Goal: Task Accomplishment & Management: Use online tool/utility

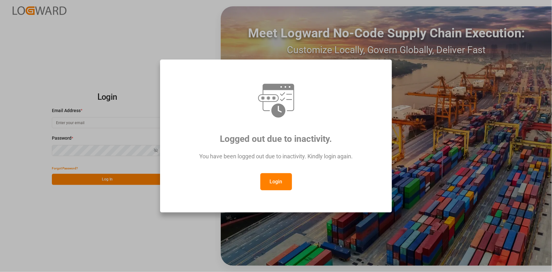
click at [278, 186] on button "Login" at bounding box center [277, 181] width 32 height 17
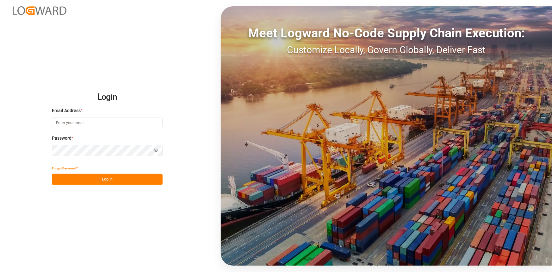
click at [74, 124] on input at bounding box center [107, 122] width 111 height 11
click at [97, 180] on button "Log In" at bounding box center [107, 179] width 111 height 11
drag, startPoint x: 132, startPoint y: 123, endPoint x: 44, endPoint y: 122, distance: 87.4
click at [44, 122] on div "Login Email Address * [PERSON_NAME][EMAIL_ADDRESS][PERSON_NAME][DOMAIN_NAME] Pa…" at bounding box center [276, 136] width 552 height 272
type input "[PERSON_NAME][EMAIL_ADDRESS][PERSON_NAME][DOMAIN_NAME]"
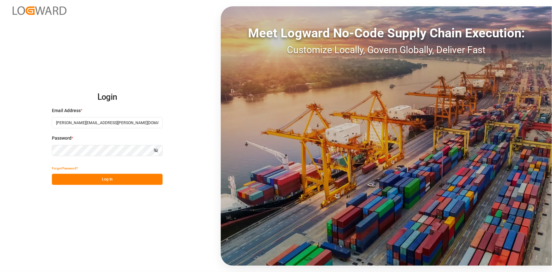
click at [110, 180] on button "Log In" at bounding box center [107, 179] width 111 height 11
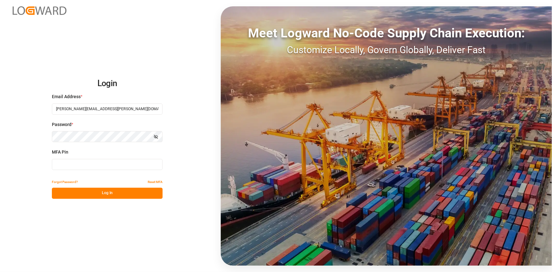
click at [85, 165] on input at bounding box center [107, 164] width 111 height 11
type input "889143"
click at [72, 193] on button "Log In" at bounding box center [107, 193] width 111 height 11
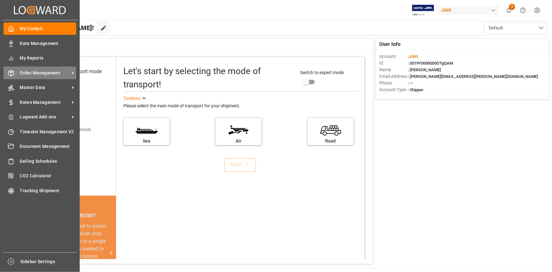
click at [46, 72] on span "Order Management" at bounding box center [45, 73] width 50 height 7
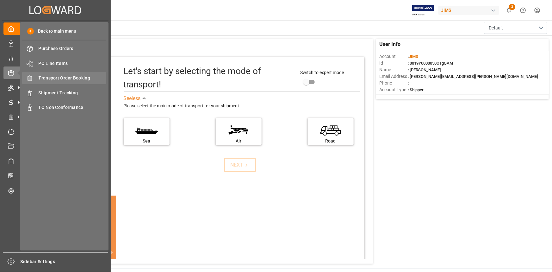
click at [60, 79] on span "Transport Order Booking" at bounding box center [73, 78] width 68 height 7
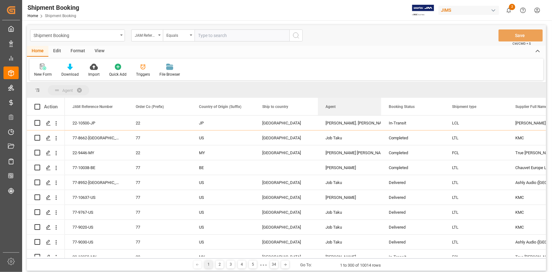
drag, startPoint x: 497, startPoint y: 107, endPoint x: 153, endPoint y: 94, distance: 344.0
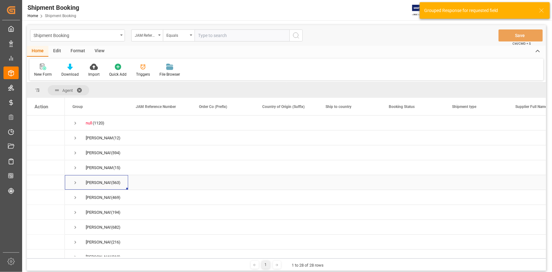
click at [76, 184] on span "Press SPACE to select this row." at bounding box center [75, 183] width 6 height 6
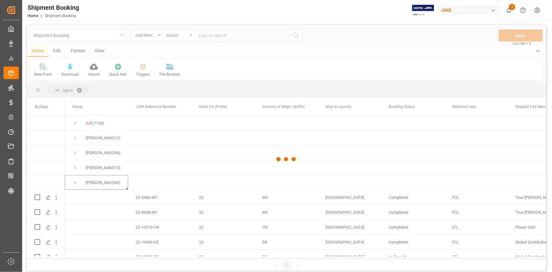
scroll to position [57, 0]
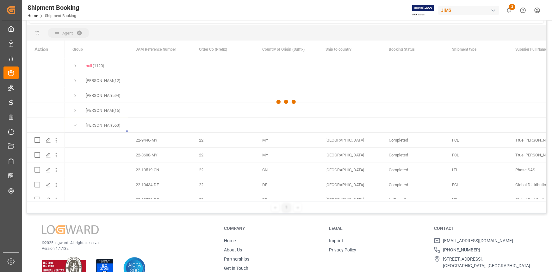
click at [74, 127] on div at bounding box center [286, 102] width 519 height 268
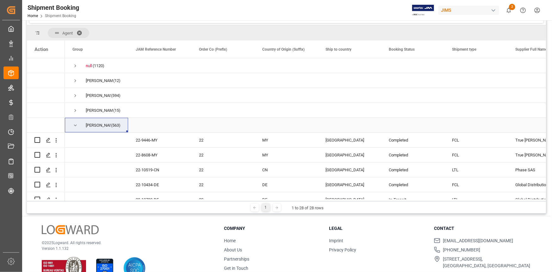
click at [75, 127] on span "Press SPACE to select this row." at bounding box center [75, 126] width 6 height 6
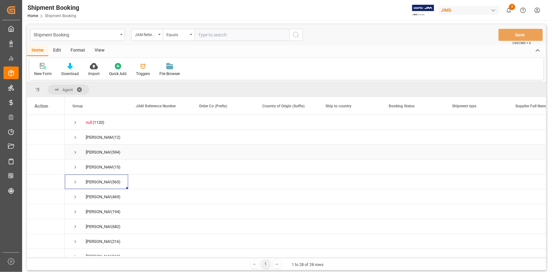
scroll to position [0, 0]
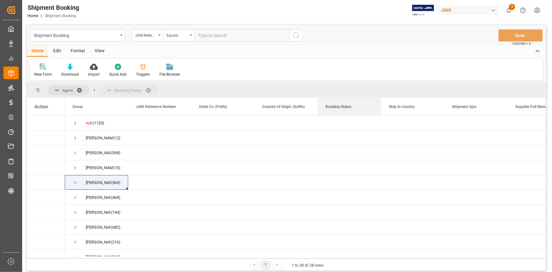
drag, startPoint x: 435, startPoint y: 107, endPoint x: 233, endPoint y: 85, distance: 202.8
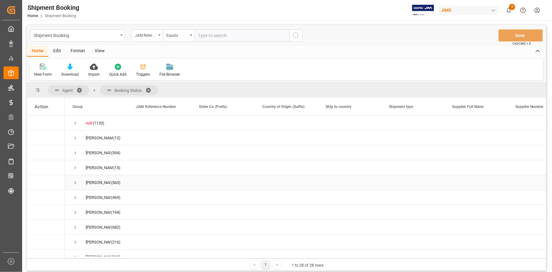
click at [76, 183] on span "Press SPACE to select this row." at bounding box center [75, 183] width 6 height 6
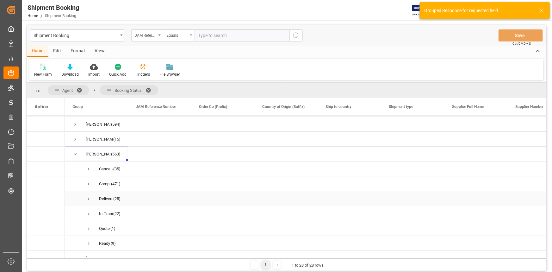
scroll to position [57, 0]
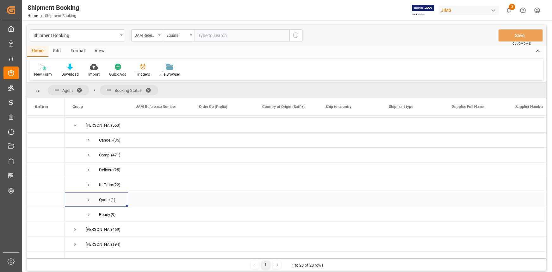
click at [89, 199] on span "Press SPACE to select this row." at bounding box center [89, 200] width 6 height 6
click at [89, 200] on span "Press SPACE to select this row." at bounding box center [89, 200] width 6 height 6
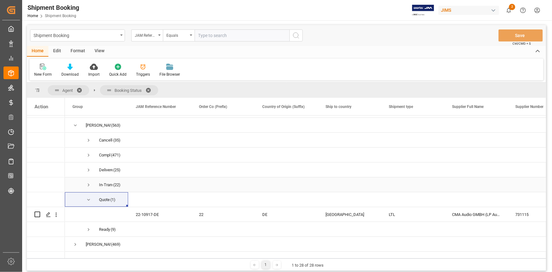
click at [89, 184] on span "Press SPACE to select this row." at bounding box center [89, 185] width 6 height 6
